Goal: Task Accomplishment & Management: Use online tool/utility

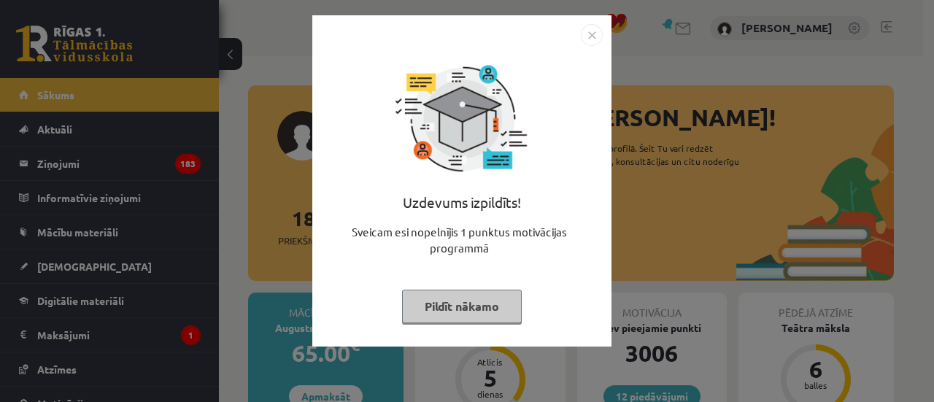
click at [414, 298] on button "Pildīt nākamo" at bounding box center [462, 307] width 120 height 34
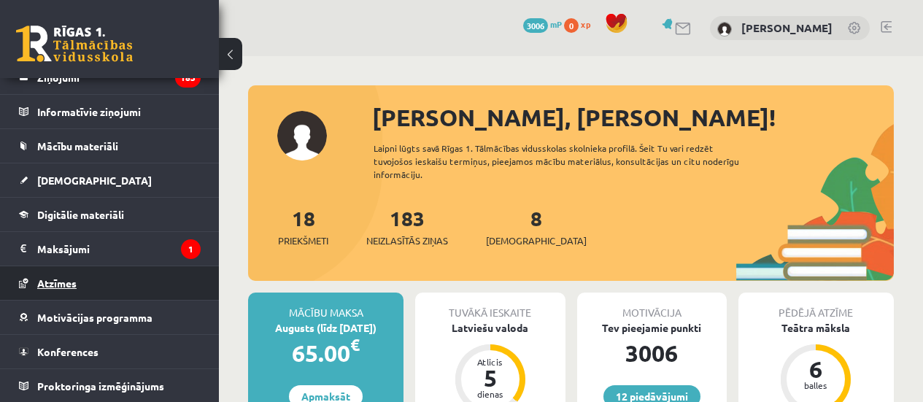
scroll to position [87, 0]
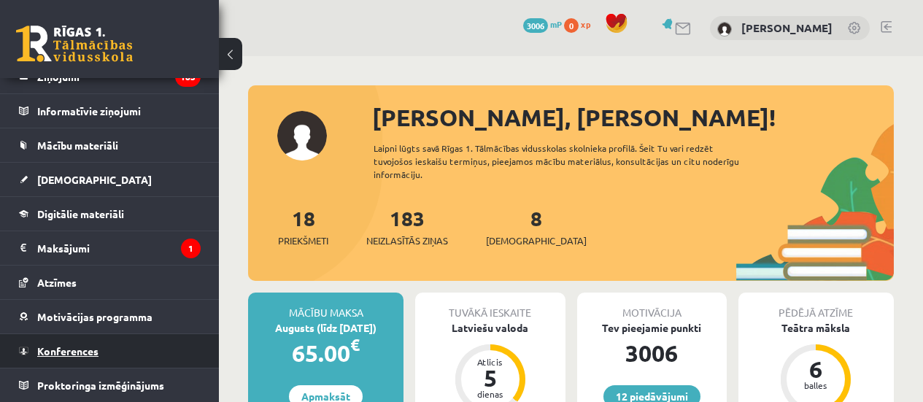
click at [69, 344] on link "Konferences" at bounding box center [110, 351] width 182 height 34
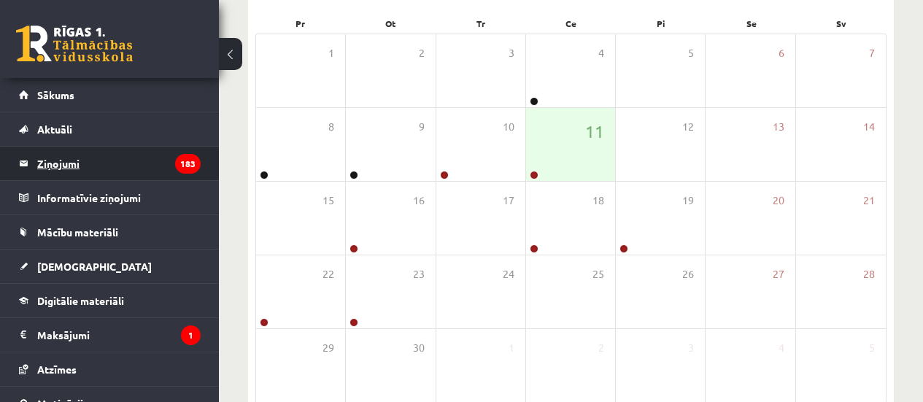
click at [120, 162] on legend "Ziņojumi 183" at bounding box center [118, 164] width 163 height 34
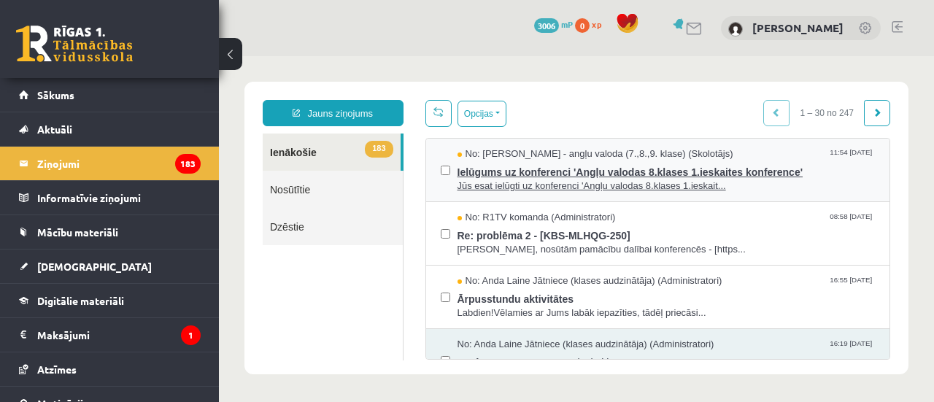
click at [496, 158] on span "No: Laila Priedīte-Dimiņa - angļu valoda (7.,8.,9. klase) (Skolotājs)" at bounding box center [596, 154] width 276 height 14
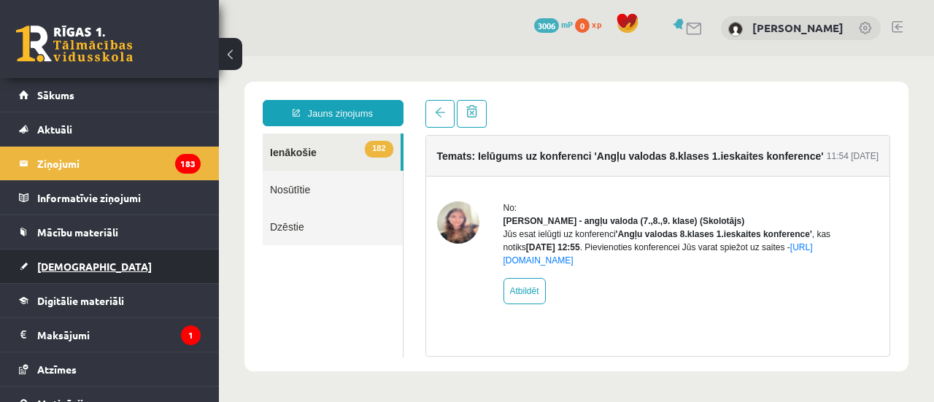
click at [61, 267] on span "[DEMOGRAPHIC_DATA]" at bounding box center [94, 266] width 115 height 13
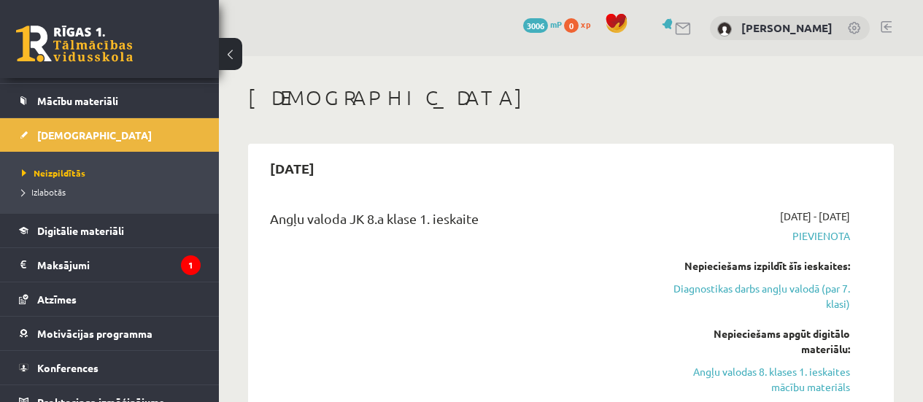
scroll to position [148, 0]
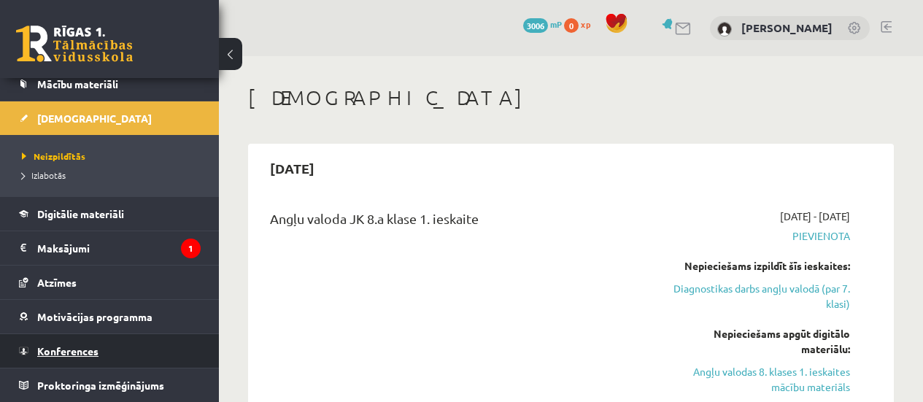
click at [88, 346] on span "Konferences" at bounding box center [67, 350] width 61 height 13
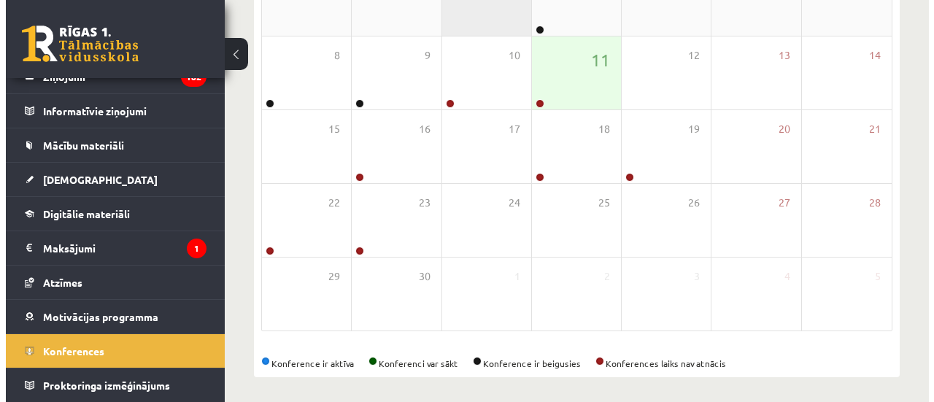
scroll to position [292, 0]
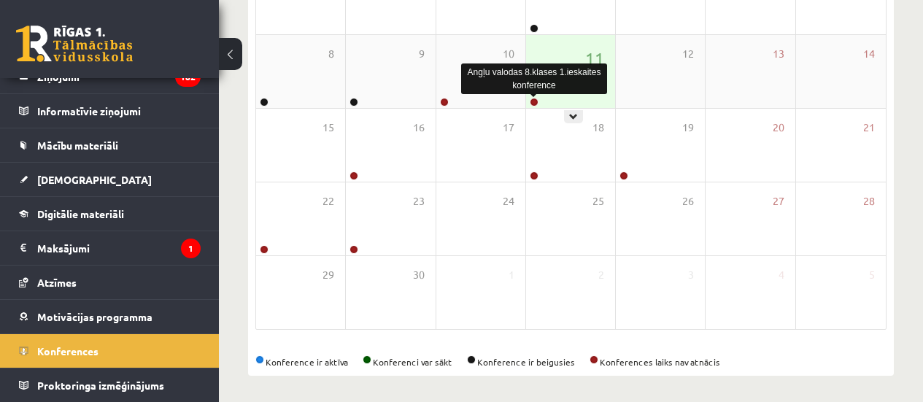
click at [533, 104] on link at bounding box center [534, 102] width 9 height 9
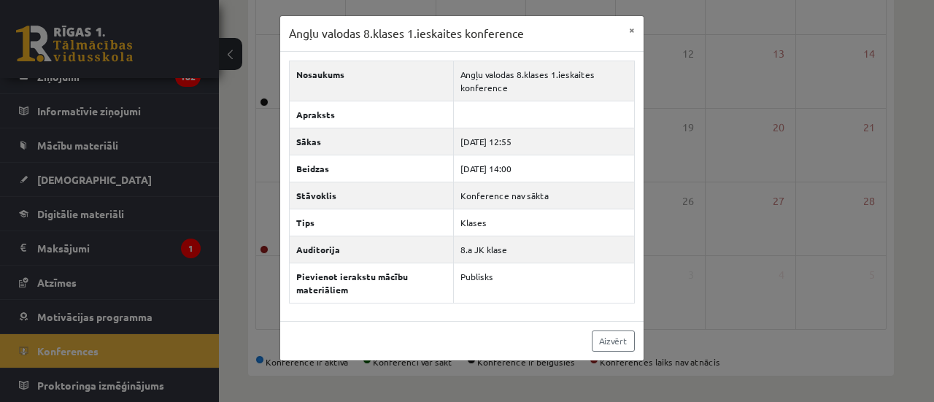
click at [683, 138] on div "Angļu valodas 8.klases 1.ieskaites konference × Nosaukums Angļu valodas 8.klase…" at bounding box center [467, 201] width 934 height 402
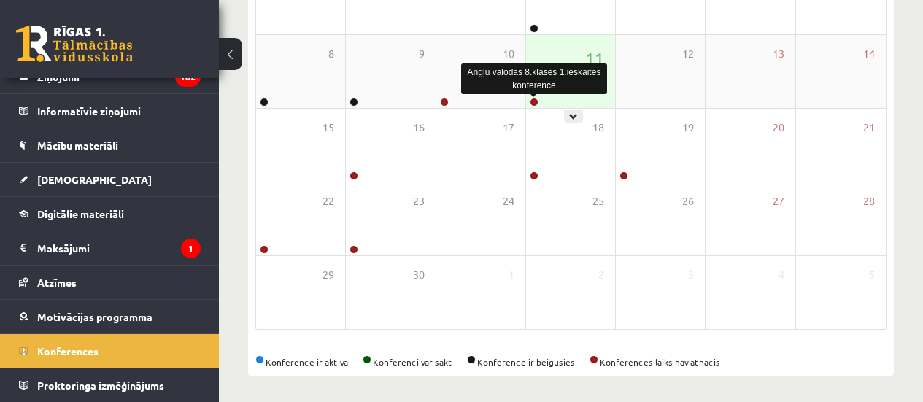
click at [536, 104] on link at bounding box center [534, 102] width 9 height 9
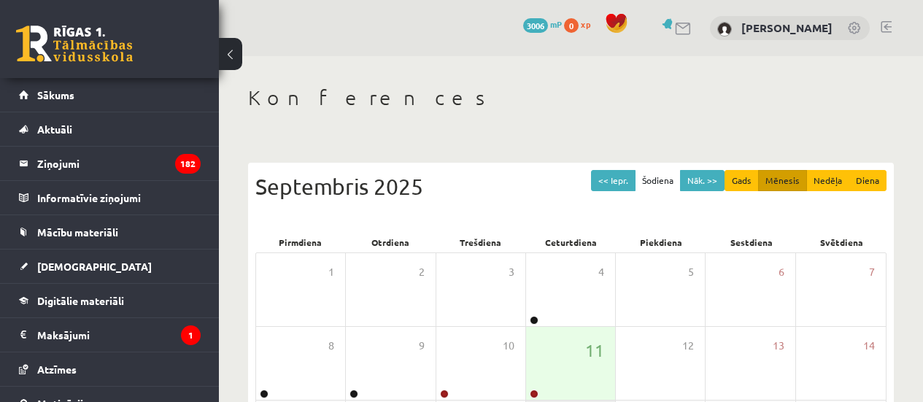
scroll to position [292, 0]
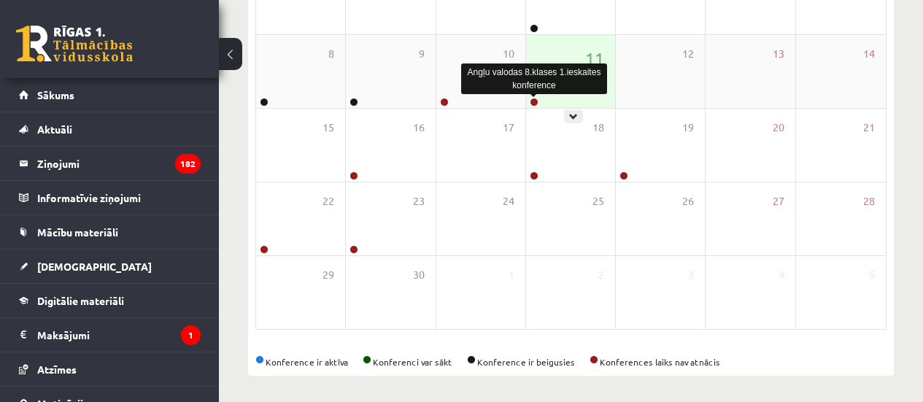
click at [533, 102] on link at bounding box center [534, 102] width 9 height 9
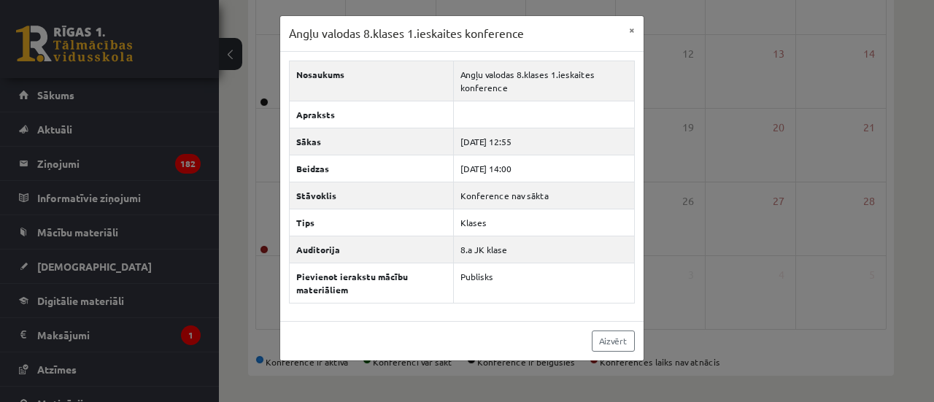
click at [714, 185] on div "Angļu valodas 8.klases 1.ieskaites konference × Nosaukums Angļu valodas 8.klase…" at bounding box center [467, 201] width 934 height 402
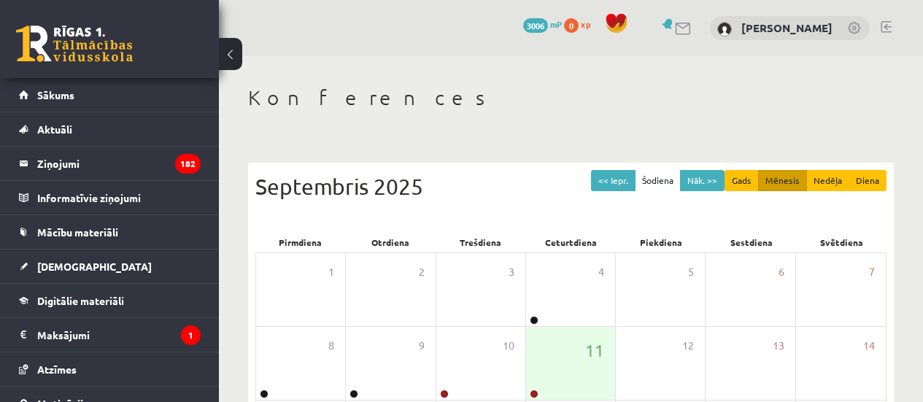
scroll to position [292, 0]
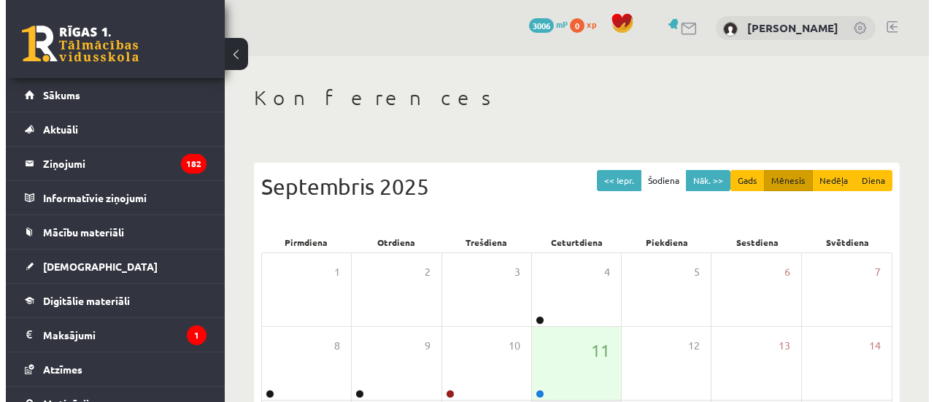
scroll to position [292, 0]
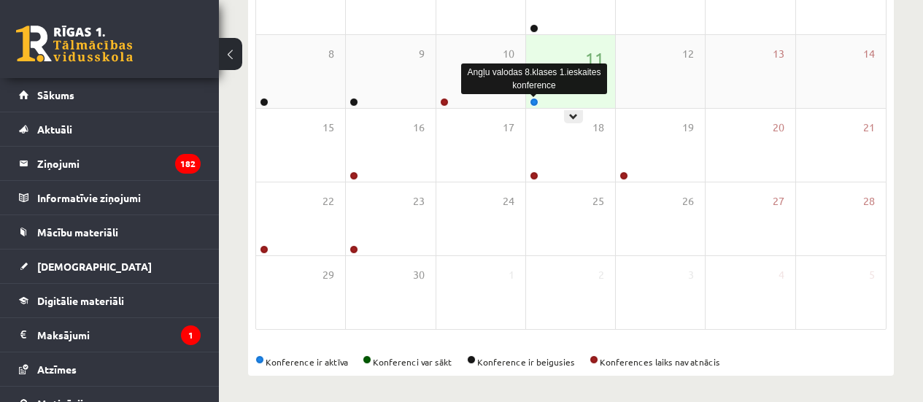
click at [536, 100] on link at bounding box center [534, 102] width 9 height 9
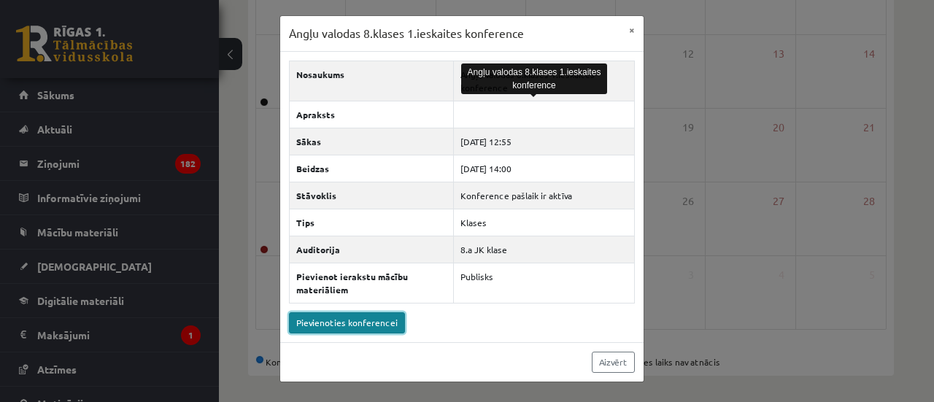
click at [363, 326] on link "Pievienoties konferencei" at bounding box center [347, 322] width 116 height 21
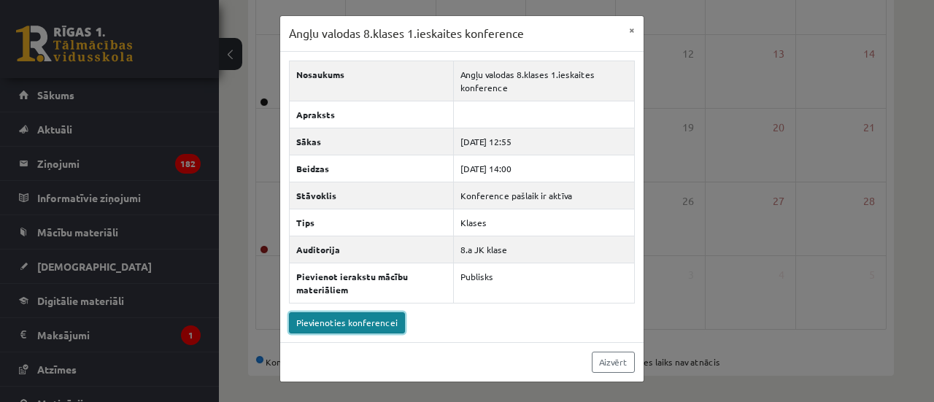
click at [360, 318] on link "Pievienoties konferencei" at bounding box center [347, 322] width 116 height 21
click at [334, 325] on link "Pievienoties konferencei" at bounding box center [347, 322] width 116 height 21
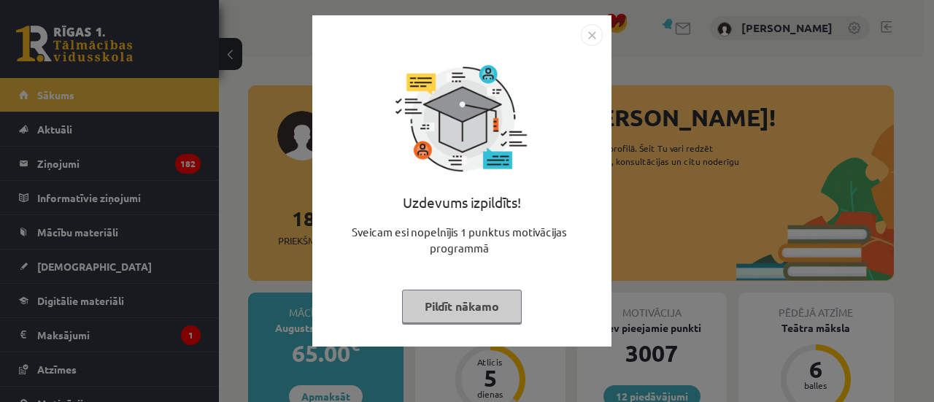
click at [441, 312] on button "Pildīt nākamo" at bounding box center [462, 307] width 120 height 34
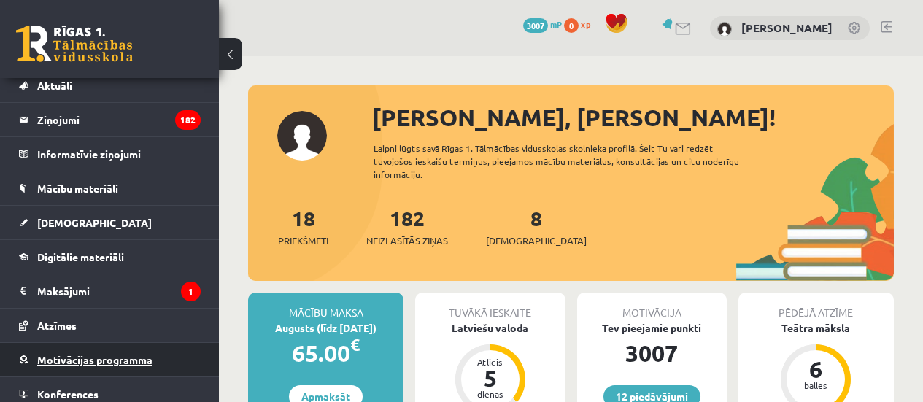
scroll to position [87, 0]
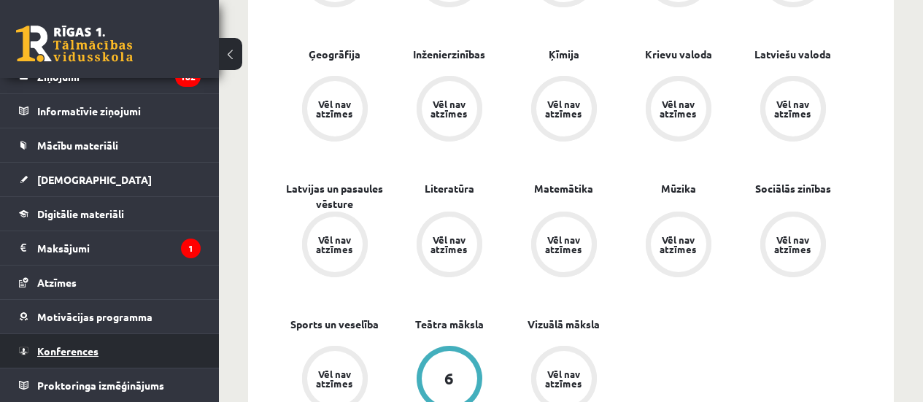
click at [85, 348] on span "Konferences" at bounding box center [67, 350] width 61 height 13
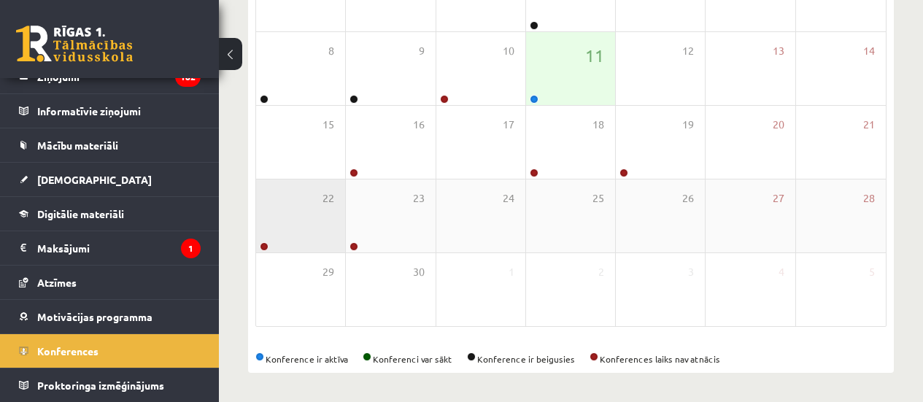
scroll to position [296, 0]
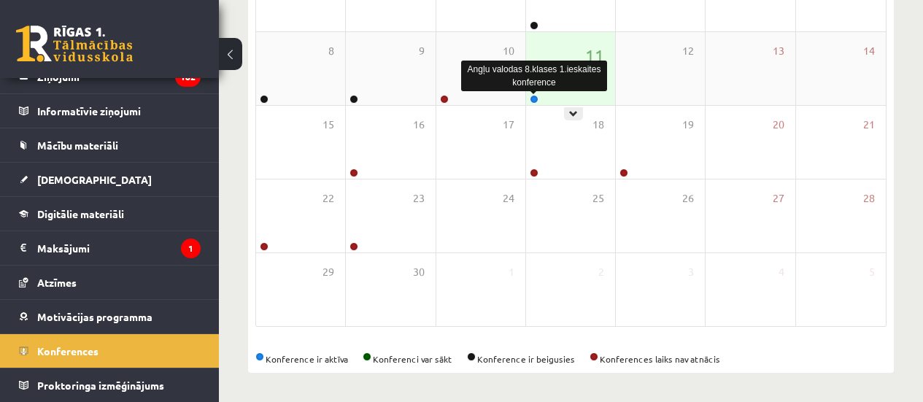
click at [533, 98] on link at bounding box center [534, 99] width 9 height 9
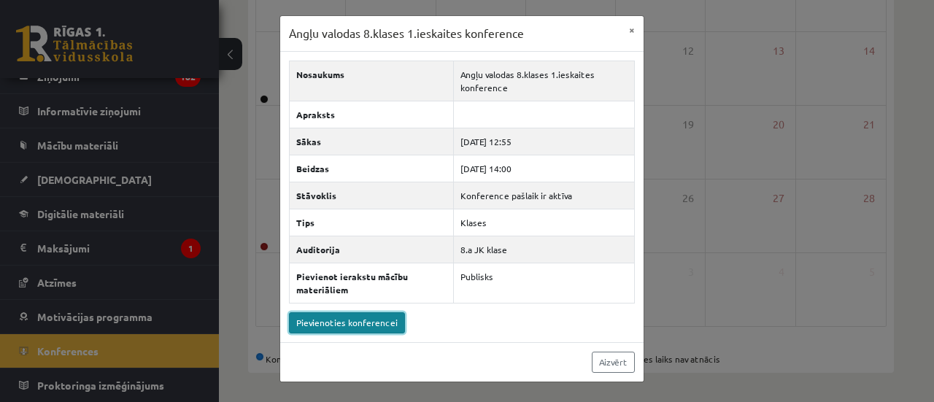
click at [339, 325] on link "Pievienoties konferencei" at bounding box center [347, 322] width 116 height 21
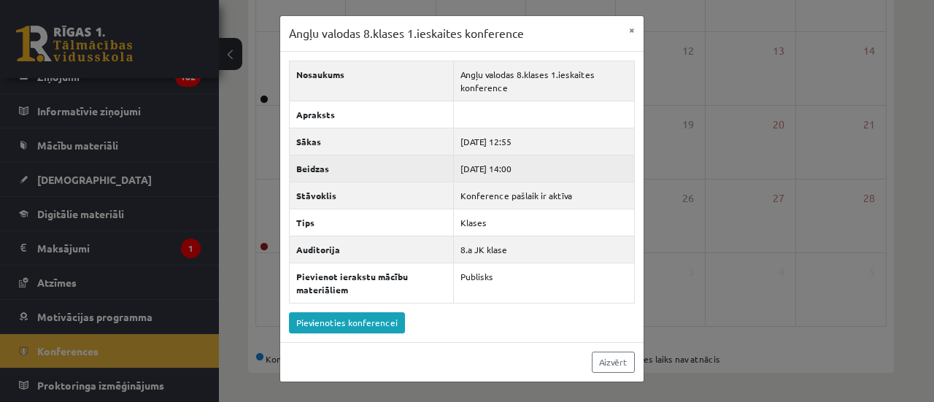
click at [532, 166] on td "[DATE] 14:00" at bounding box center [544, 168] width 180 height 27
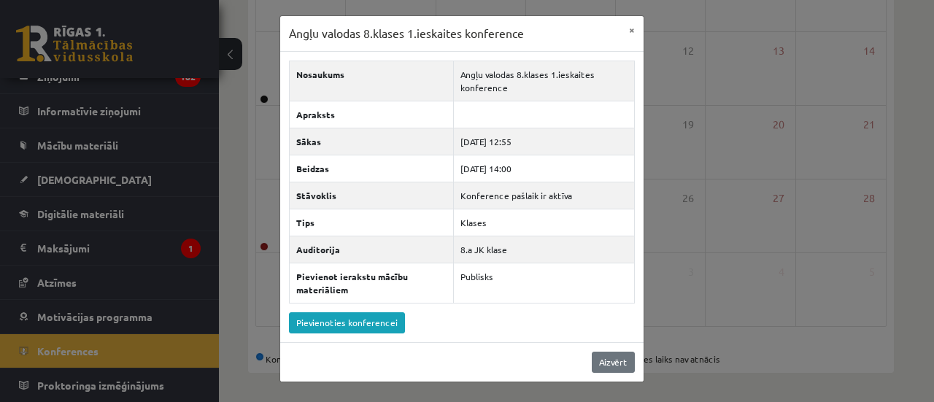
drag, startPoint x: 642, startPoint y: 371, endPoint x: 633, endPoint y: 370, distance: 8.8
click at [633, 370] on div "Aizvērt" at bounding box center [461, 361] width 363 height 39
click at [620, 368] on link "Aizvērt" at bounding box center [613, 362] width 43 height 21
